Goal: Task Accomplishment & Management: Use online tool/utility

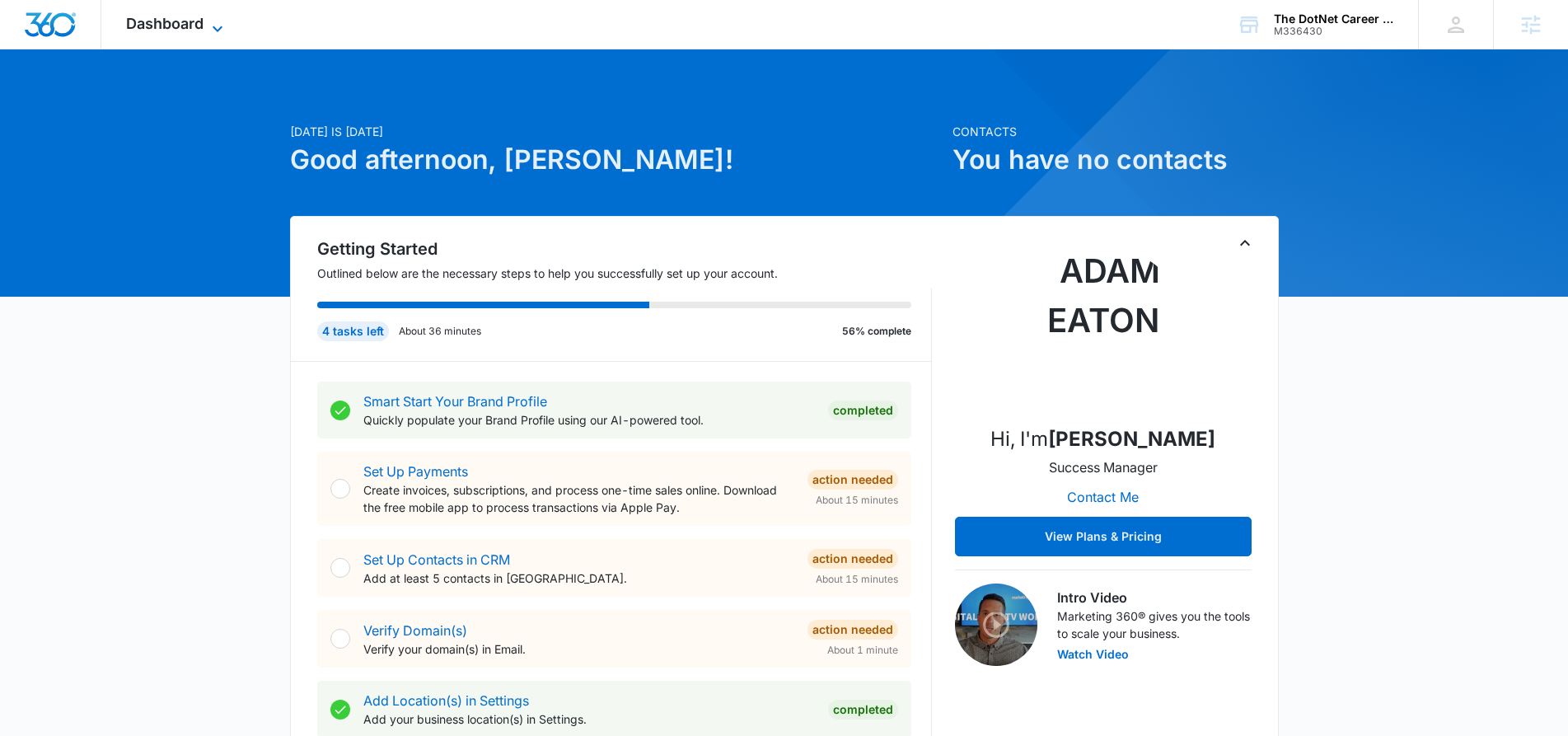
click at [214, 27] on icon at bounding box center [217, 28] width 10 height 6
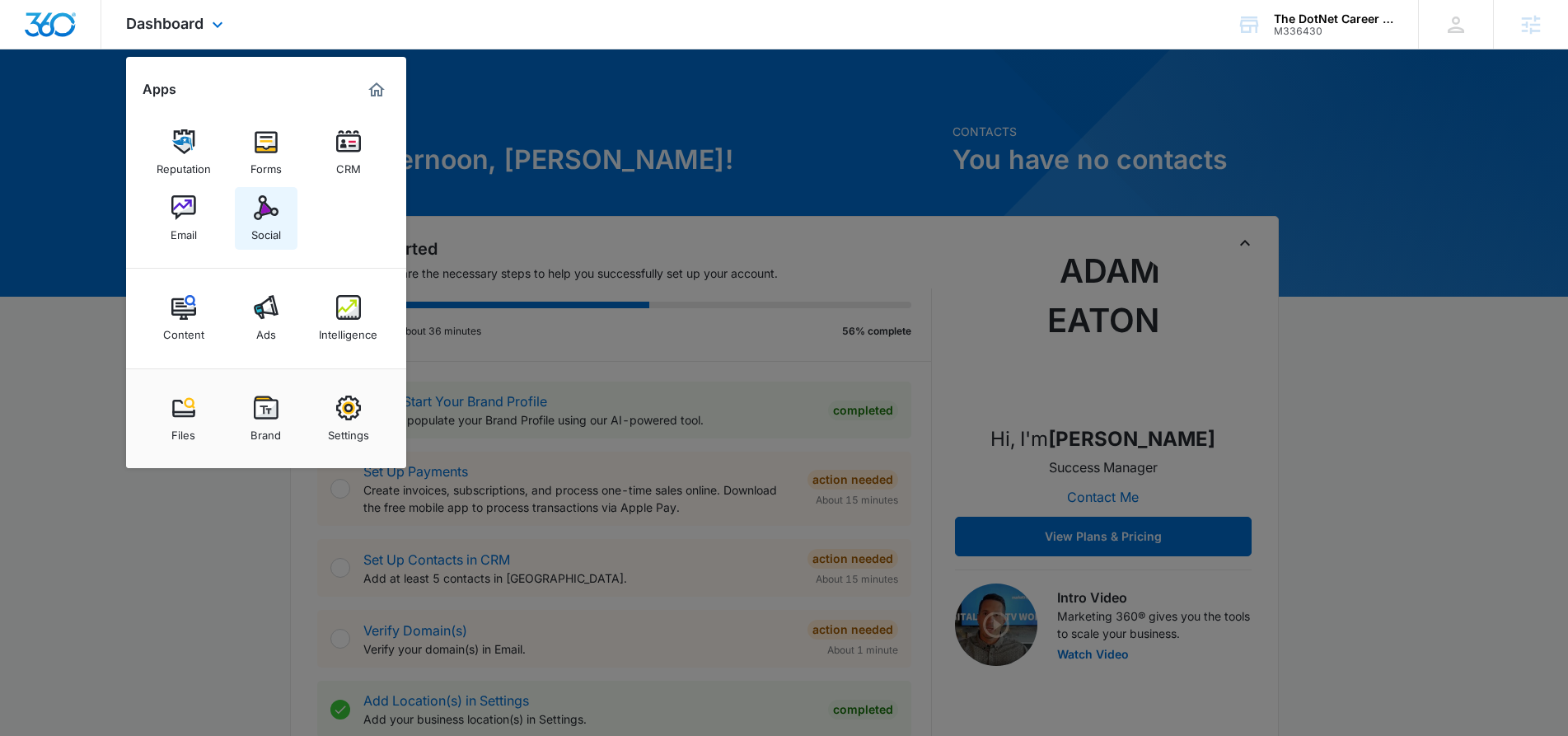
click at [251, 214] on link "Social" at bounding box center [266, 218] width 62 height 62
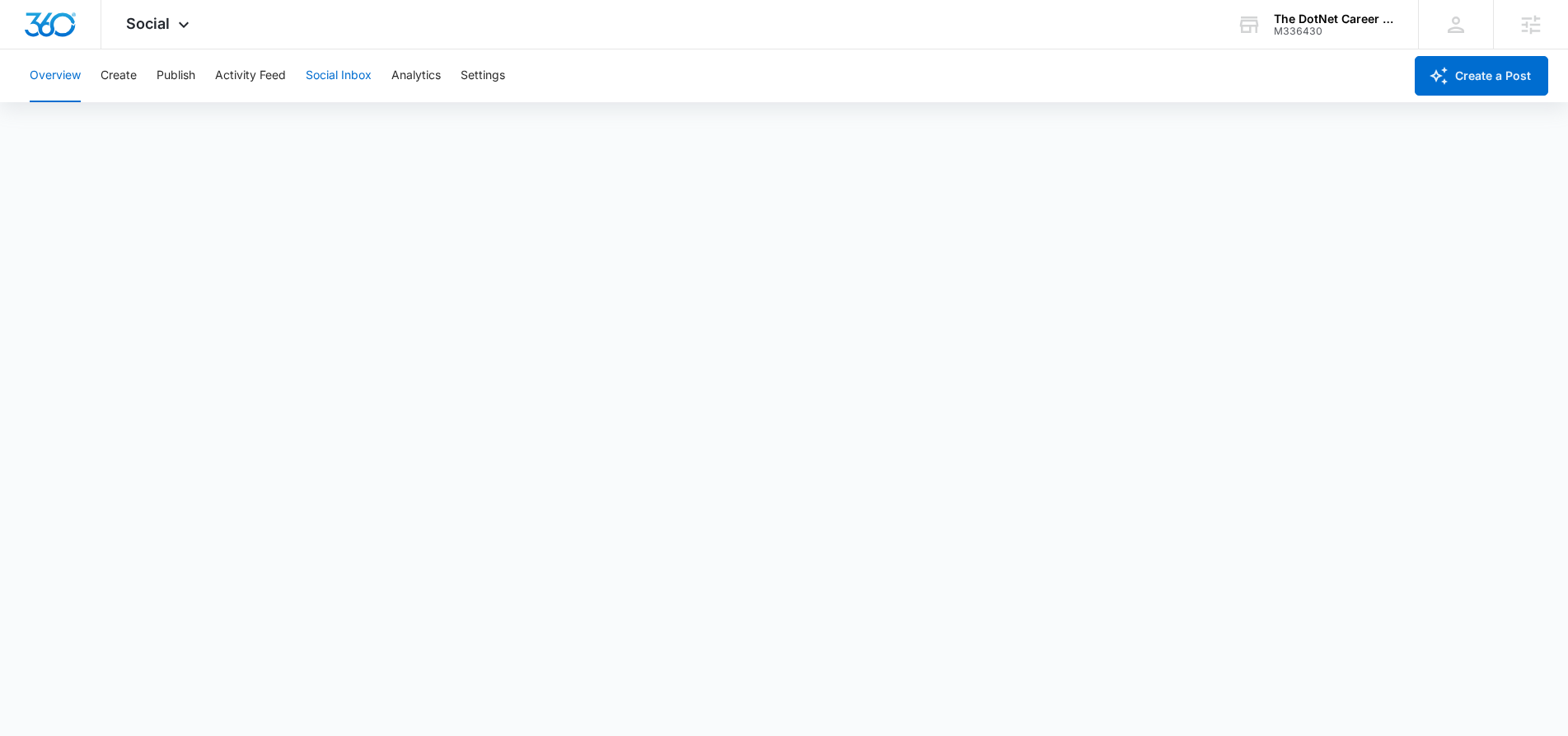
click at [341, 73] on button "Social Inbox" at bounding box center [338, 75] width 66 height 53
